Goal: Information Seeking & Learning: Learn about a topic

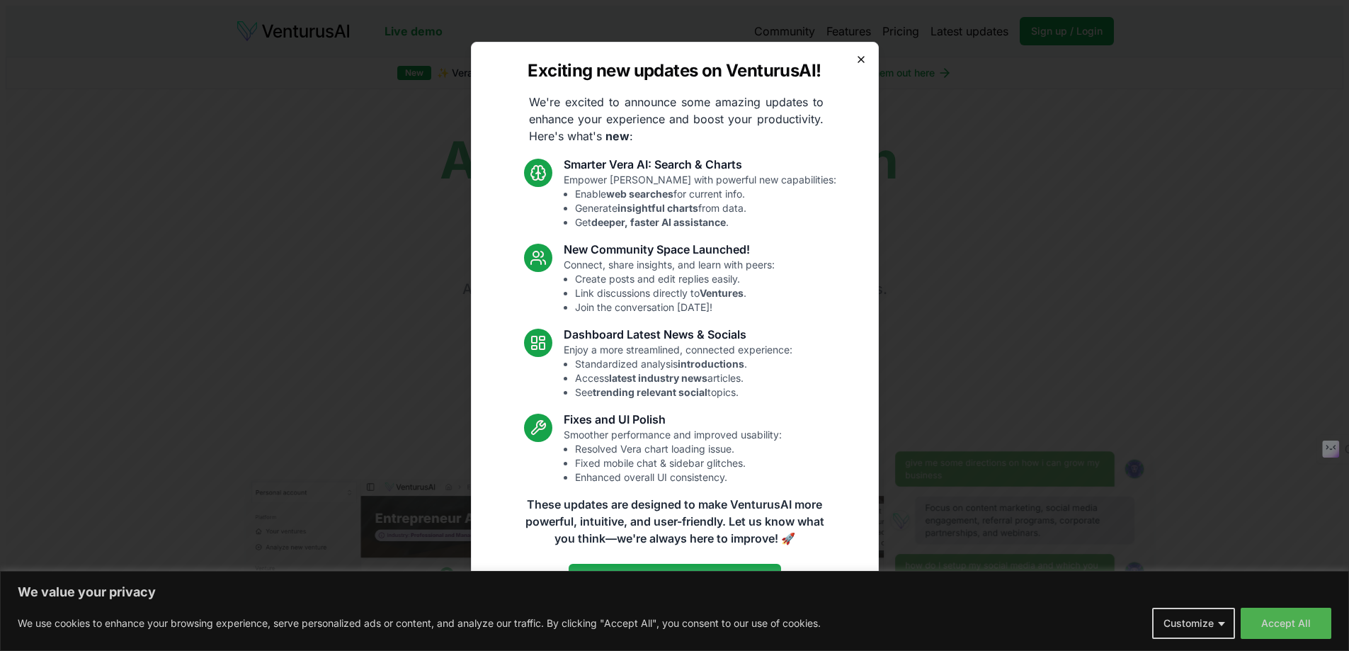
click at [865, 54] on icon "button" at bounding box center [860, 59] width 11 height 11
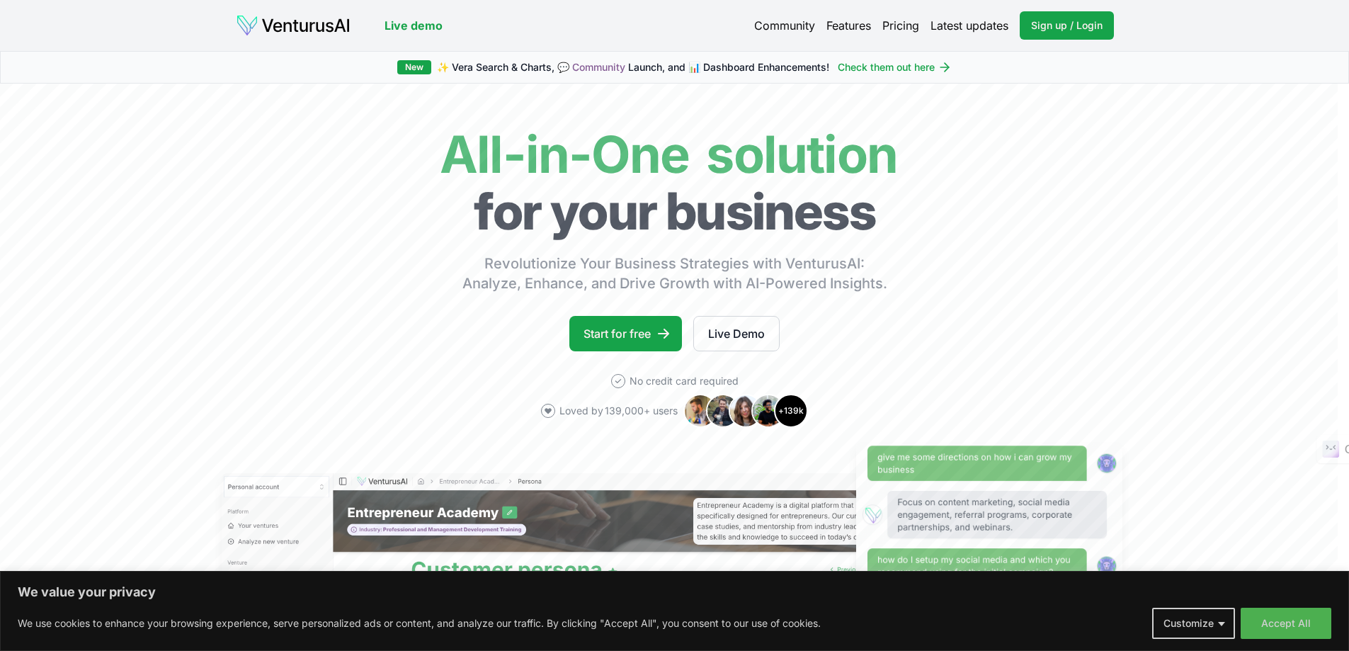
click at [908, 23] on link "Pricing" at bounding box center [900, 25] width 37 height 17
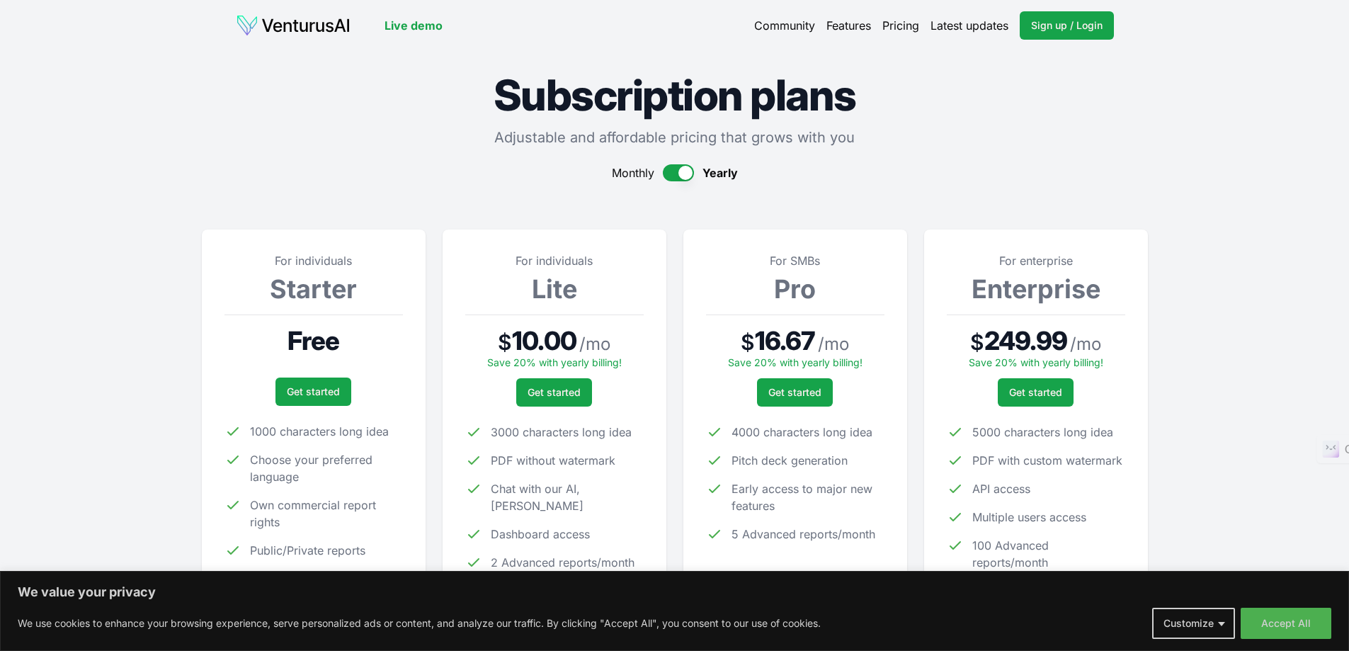
scroll to position [71, 0]
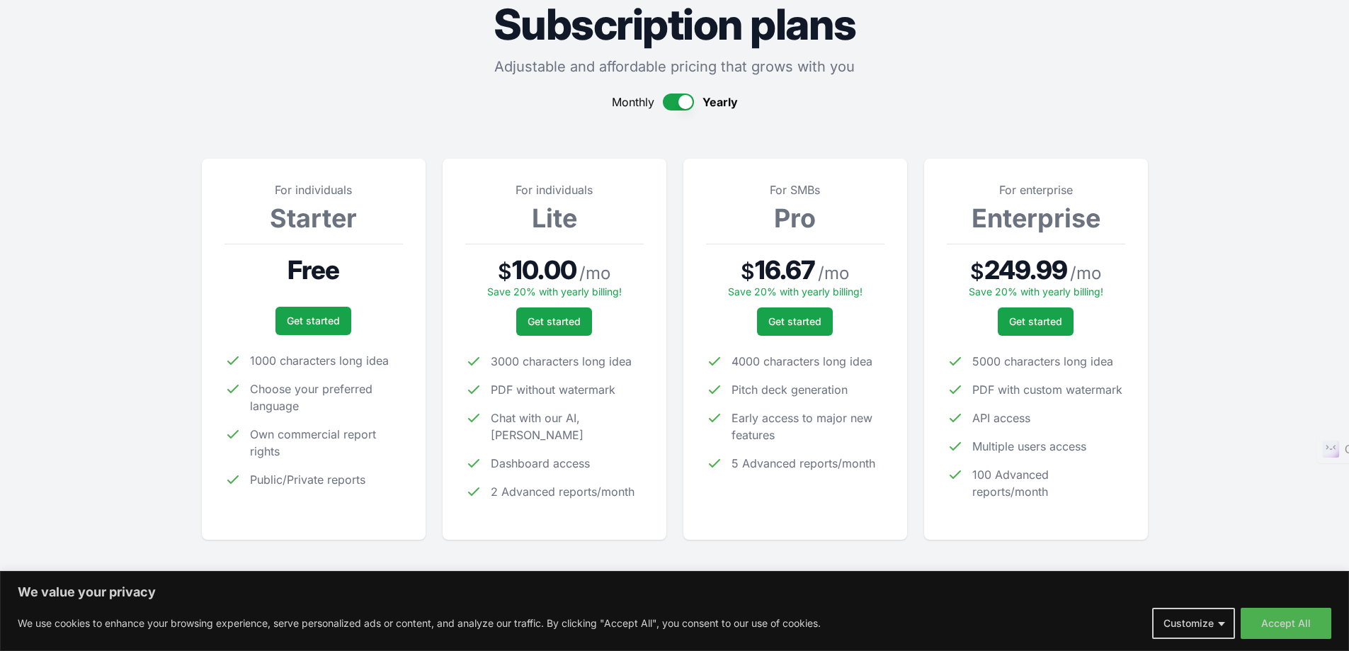
click at [667, 101] on button "button" at bounding box center [678, 101] width 31 height 17
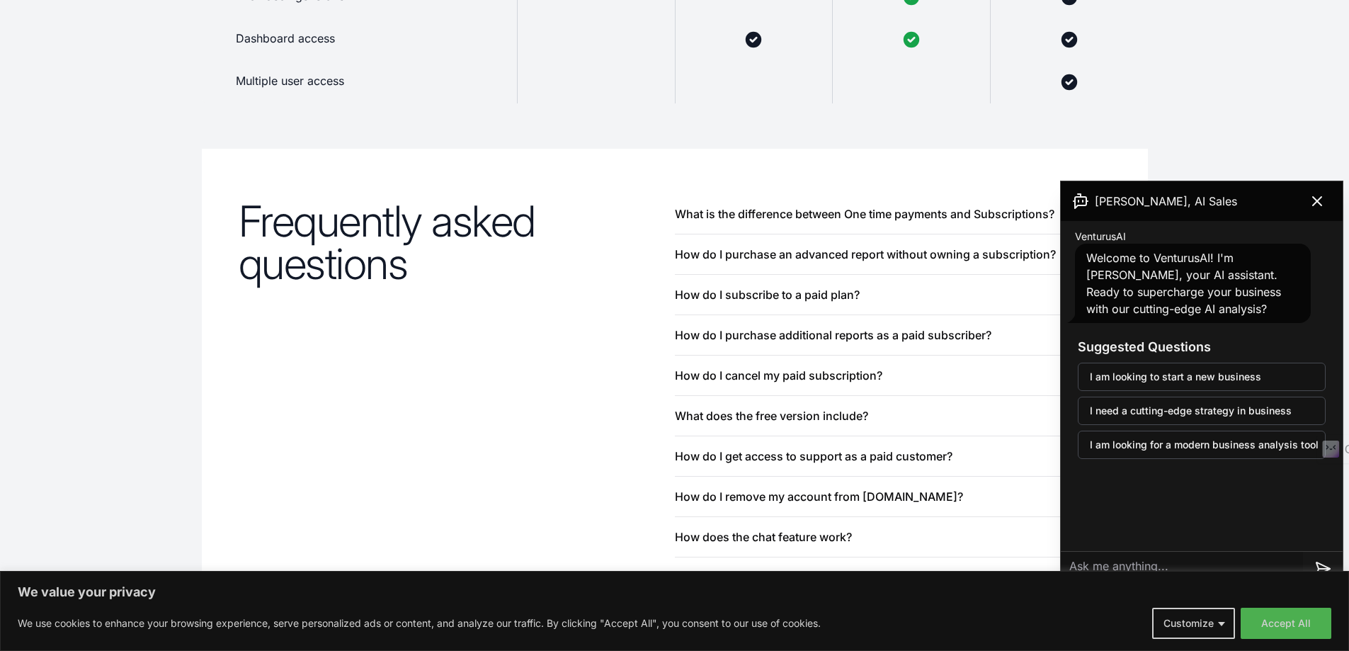
scroll to position [1373, 0]
click at [1322, 199] on icon at bounding box center [1316, 201] width 17 height 17
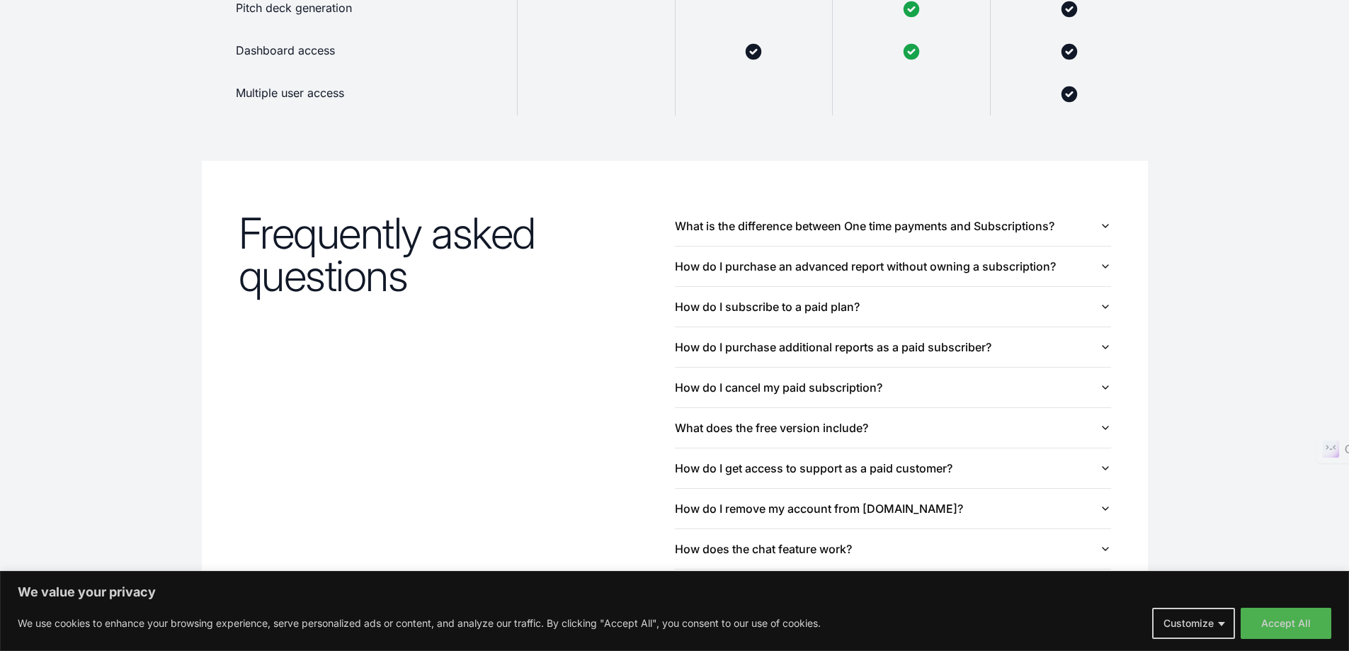
scroll to position [1417, 0]
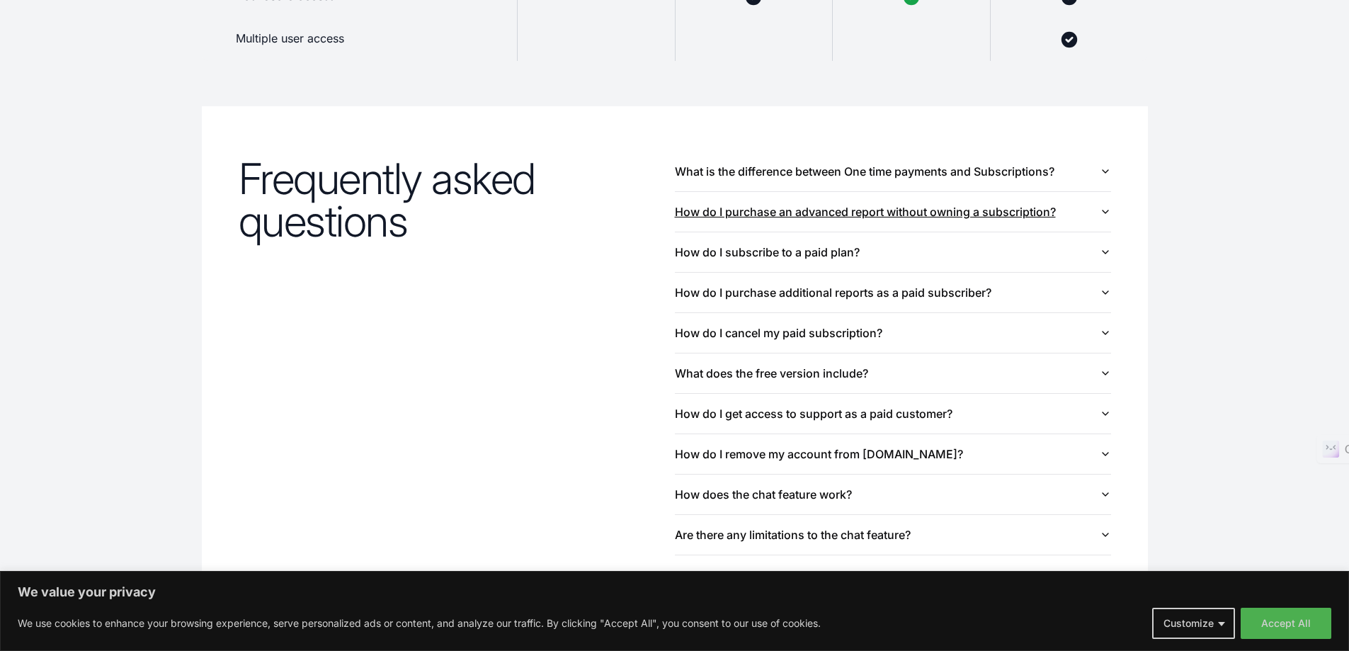
click at [1104, 212] on icon "button" at bounding box center [1105, 211] width 6 height 3
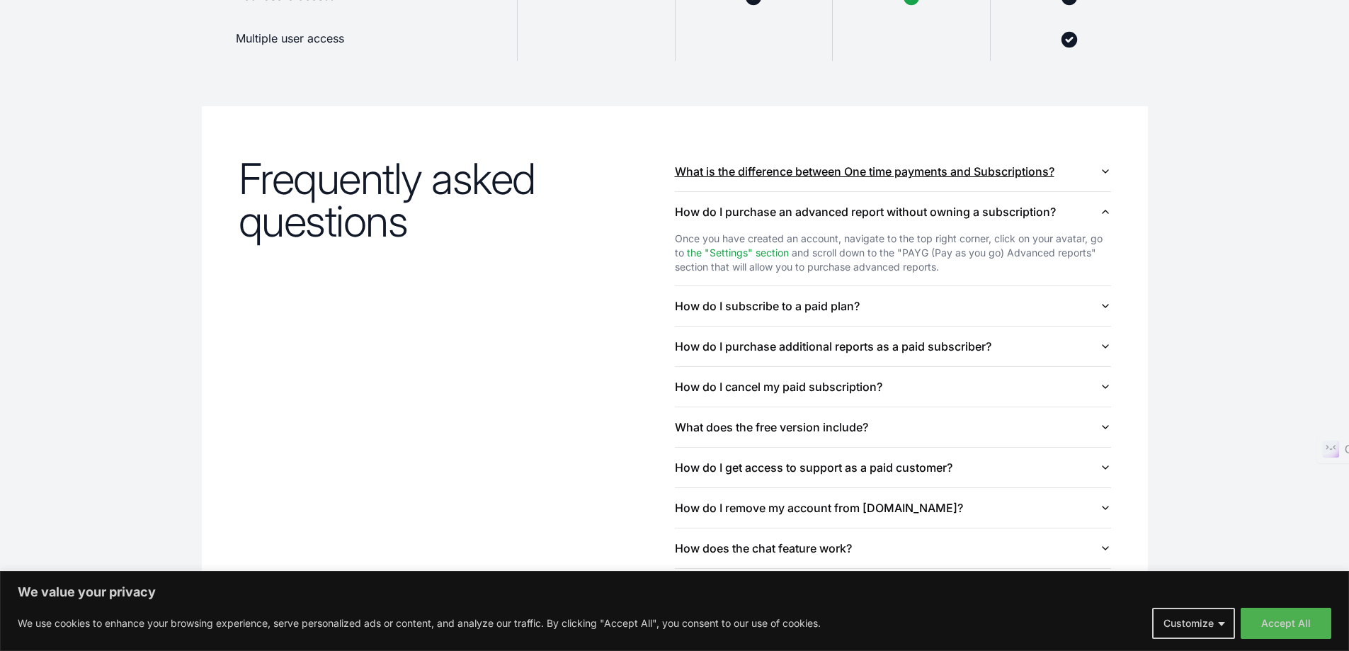
click at [1104, 172] on icon "button" at bounding box center [1105, 171] width 6 height 3
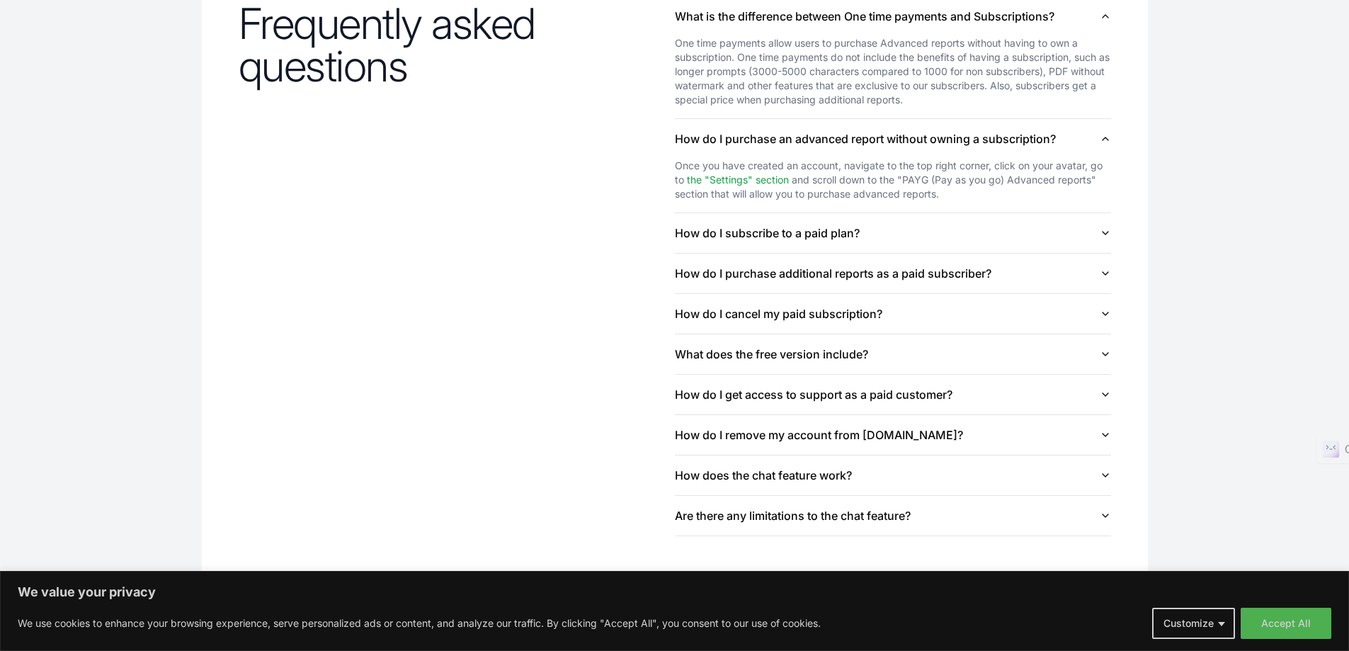
scroll to position [1630, 0]
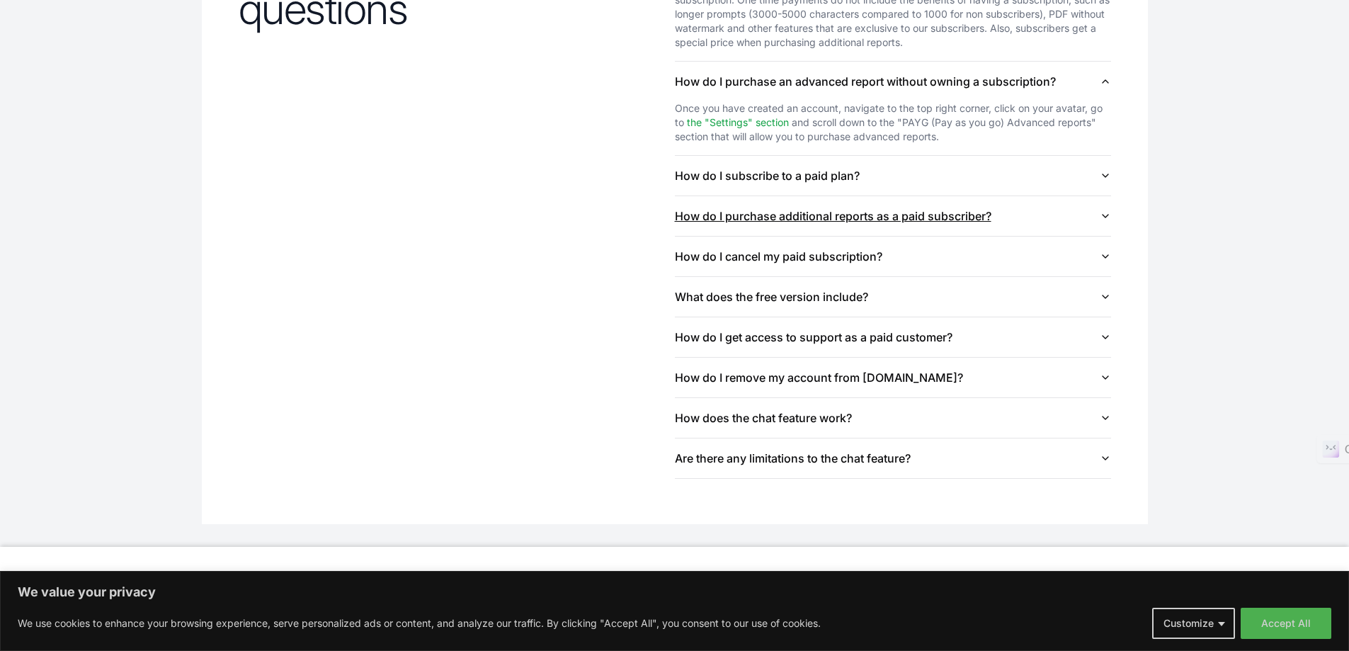
click at [1103, 211] on icon "button" at bounding box center [1105, 215] width 11 height 11
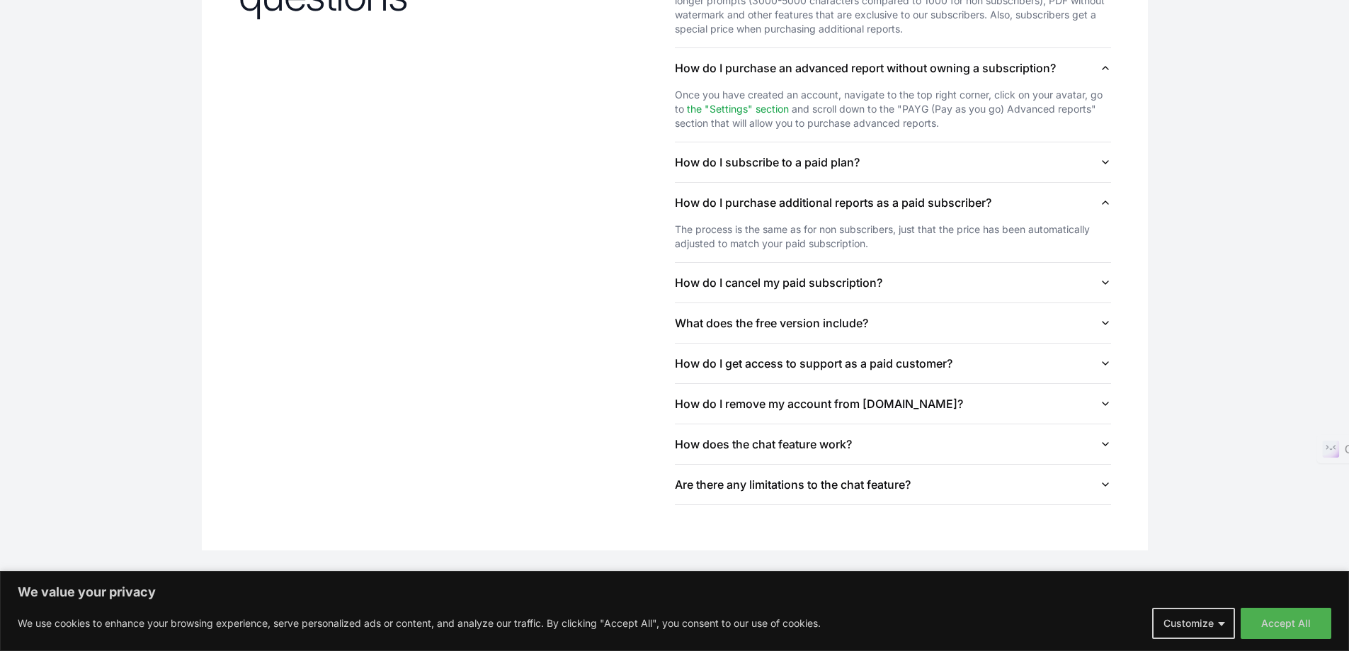
scroll to position [1651, 0]
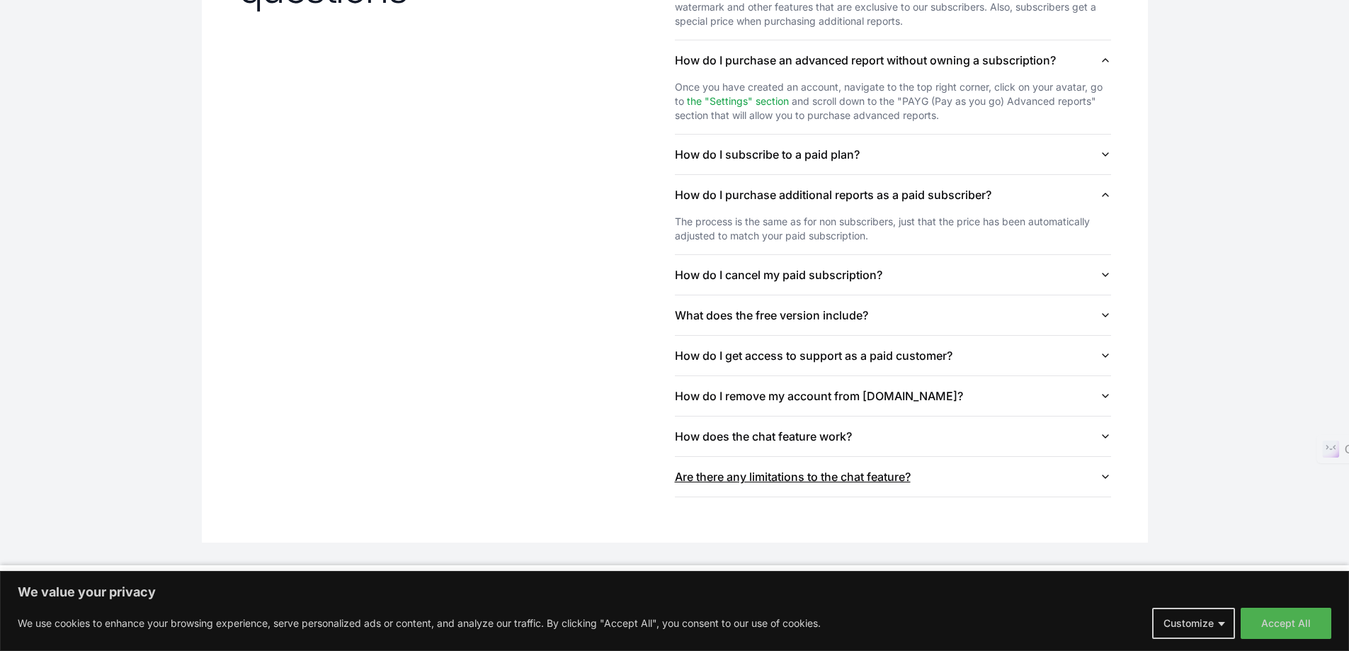
click at [1106, 473] on icon "button" at bounding box center [1105, 476] width 11 height 11
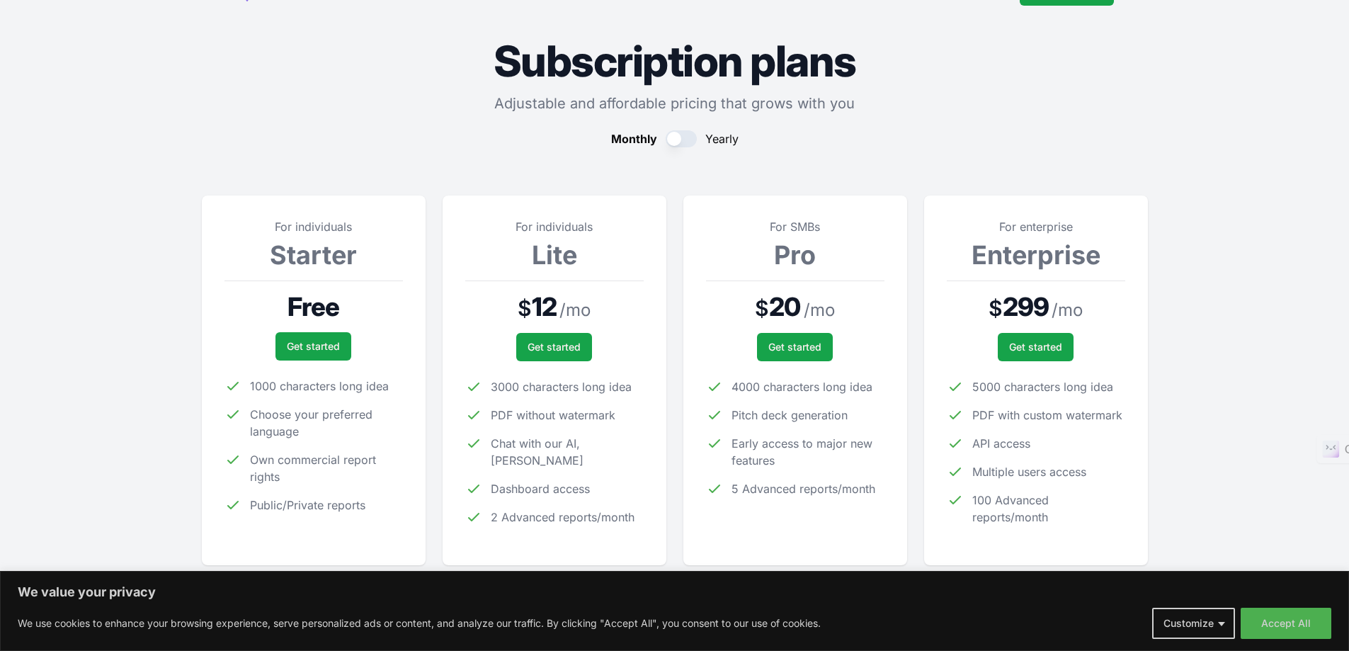
scroll to position [0, 0]
